Goal: Find specific fact: Find specific fact

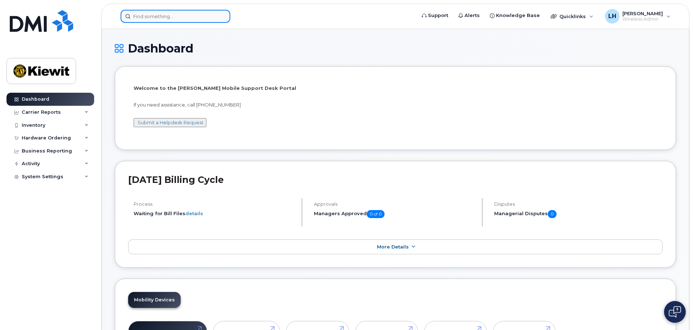
click at [174, 17] on input at bounding box center [175, 16] width 110 height 13
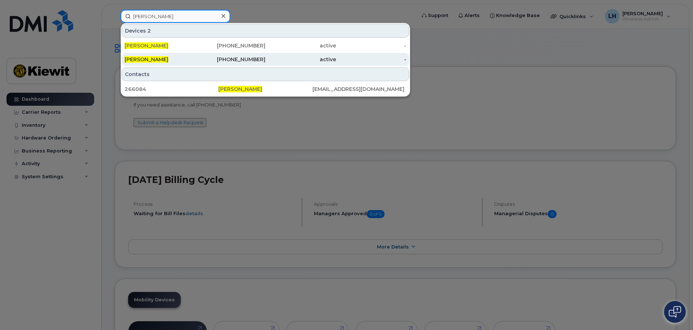
type input "Tim cleary"
click at [219, 61] on div "470-829-4569" at bounding box center [230, 59] width 71 height 7
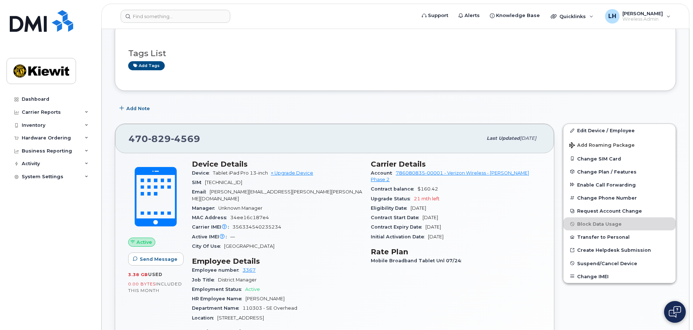
scroll to position [109, 0]
drag, startPoint x: 214, startPoint y: 170, endPoint x: 268, endPoint y: 170, distance: 53.6
click at [268, 170] on span "Tablet iPad Pro 13-inch" at bounding box center [240, 171] width 55 height 5
copy span "Tablet iPad Pro 13-inch"
